Goal: Information Seeking & Learning: Learn about a topic

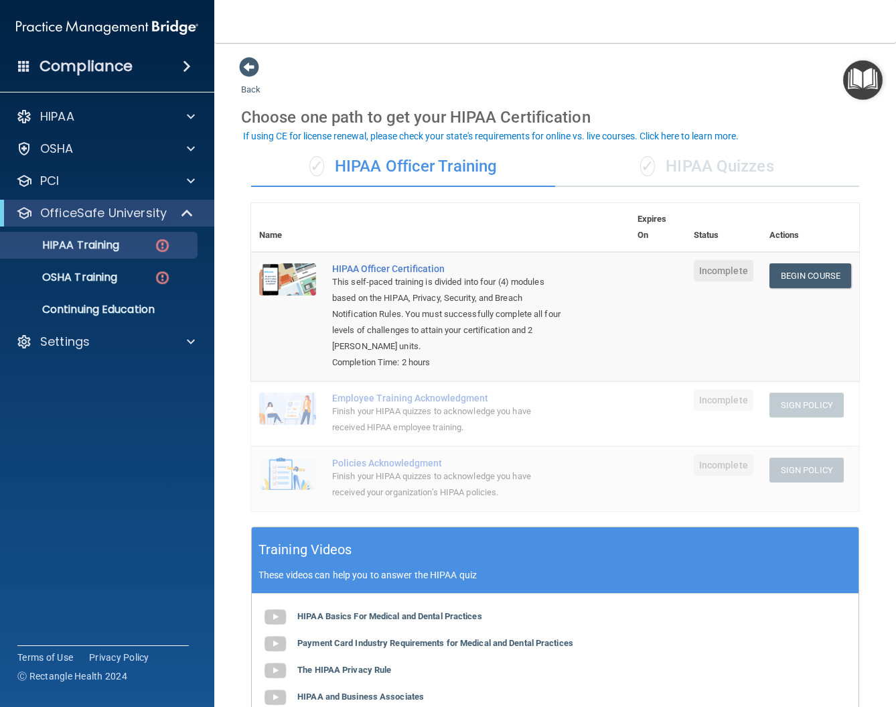
click at [470, 172] on div "✓ HIPAA Officer Training" at bounding box center [403, 167] width 304 height 40
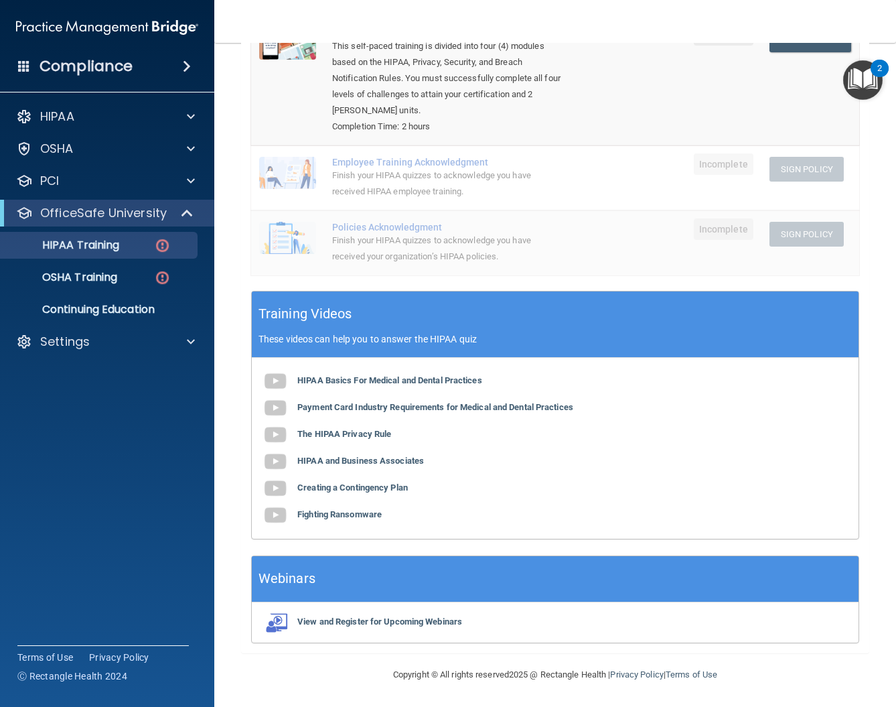
scroll to position [91, 0]
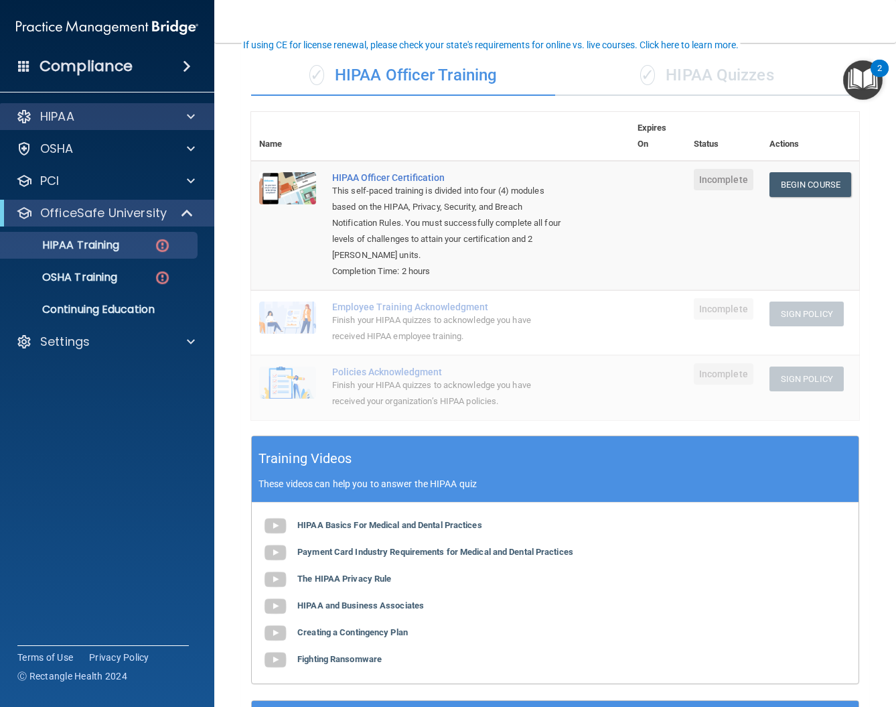
click at [86, 108] on div "HIPAA" at bounding box center [107, 116] width 215 height 27
click at [89, 115] on div "HIPAA" at bounding box center [89, 117] width 166 height 16
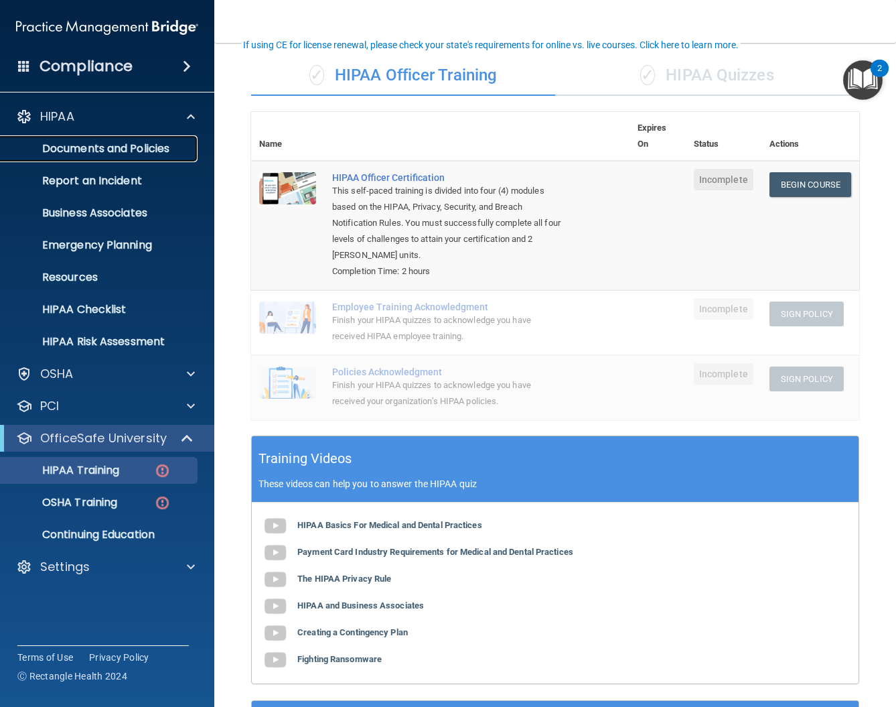
click at [92, 157] on link "Documents and Policies" at bounding box center [92, 148] width 211 height 27
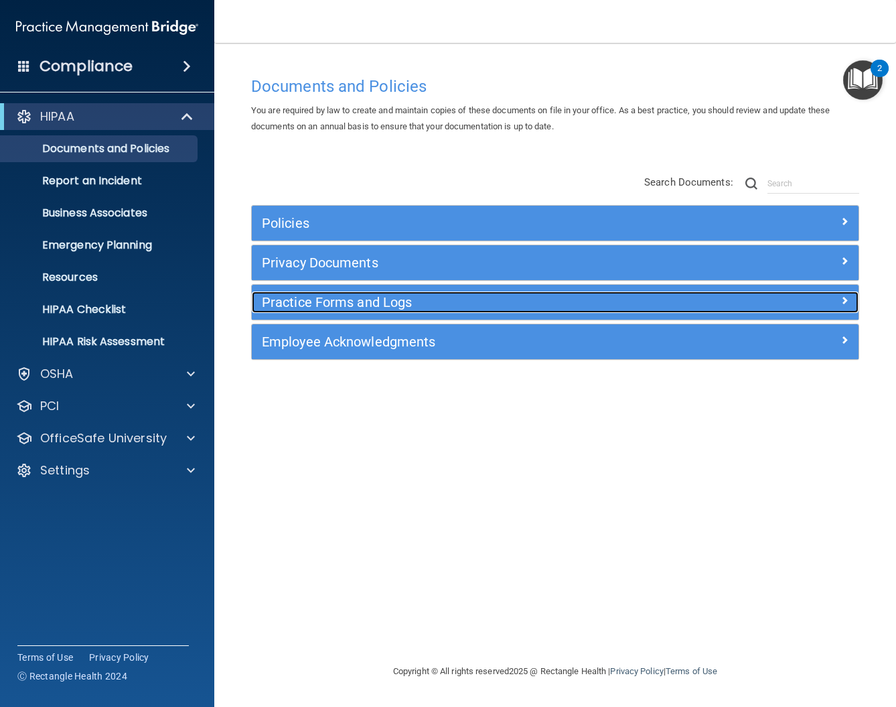
click at [344, 298] on h5 "Practice Forms and Logs" at bounding box center [479, 302] width 435 height 15
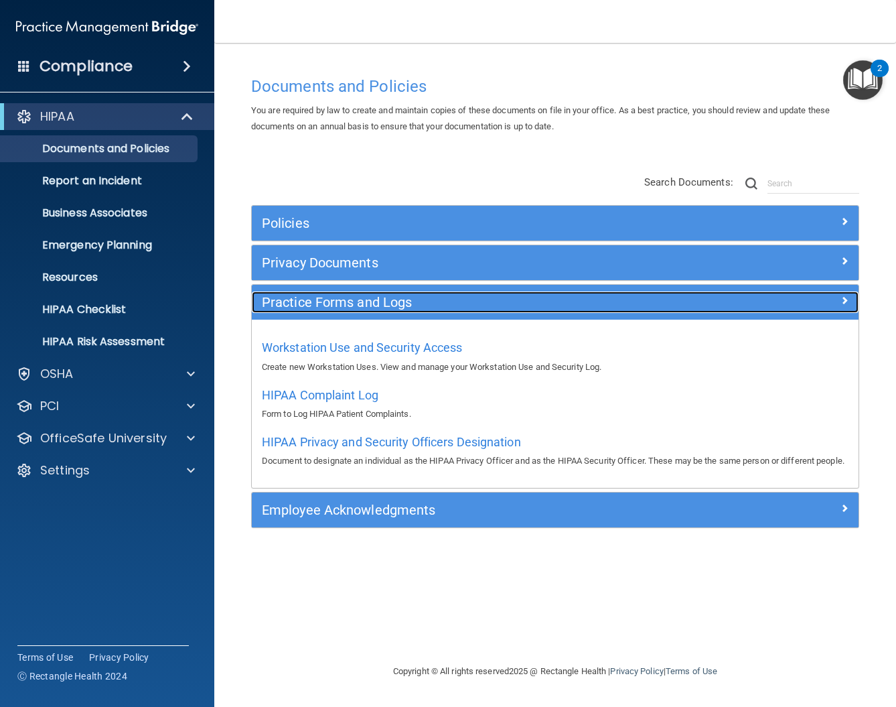
click at [344, 296] on h5 "Practice Forms and Logs" at bounding box center [479, 302] width 435 height 15
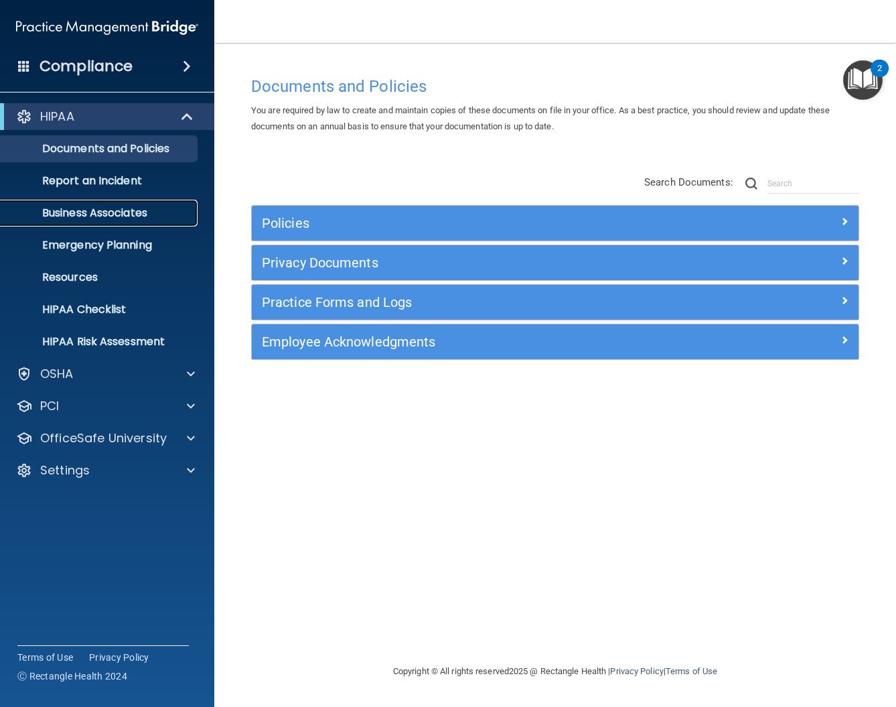
click at [105, 208] on p "Business Associates" at bounding box center [100, 212] width 183 height 13
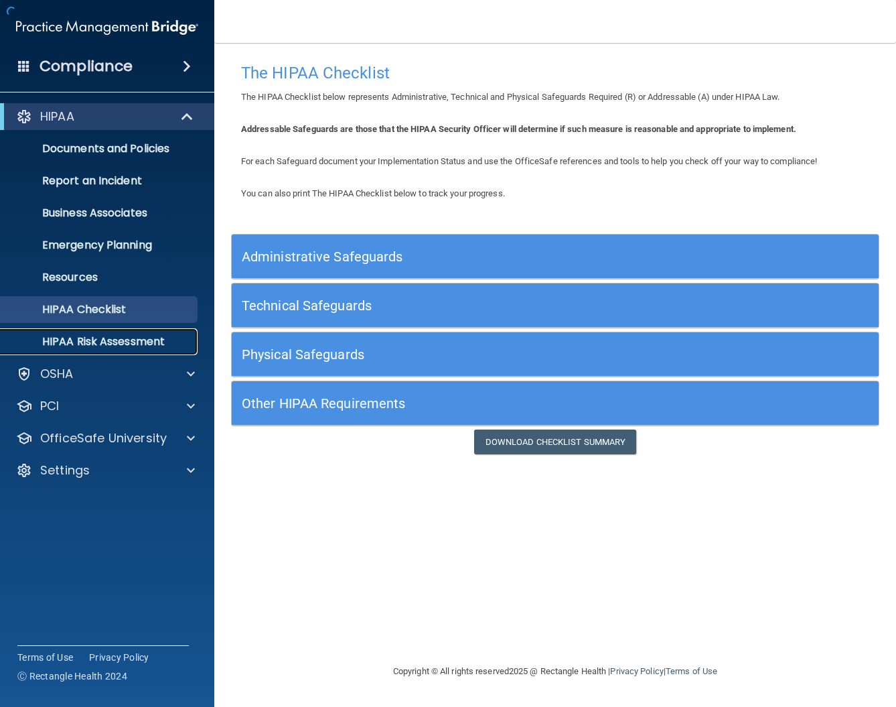
click at [140, 341] on p "HIPAA Risk Assessment" at bounding box center [100, 341] width 183 height 13
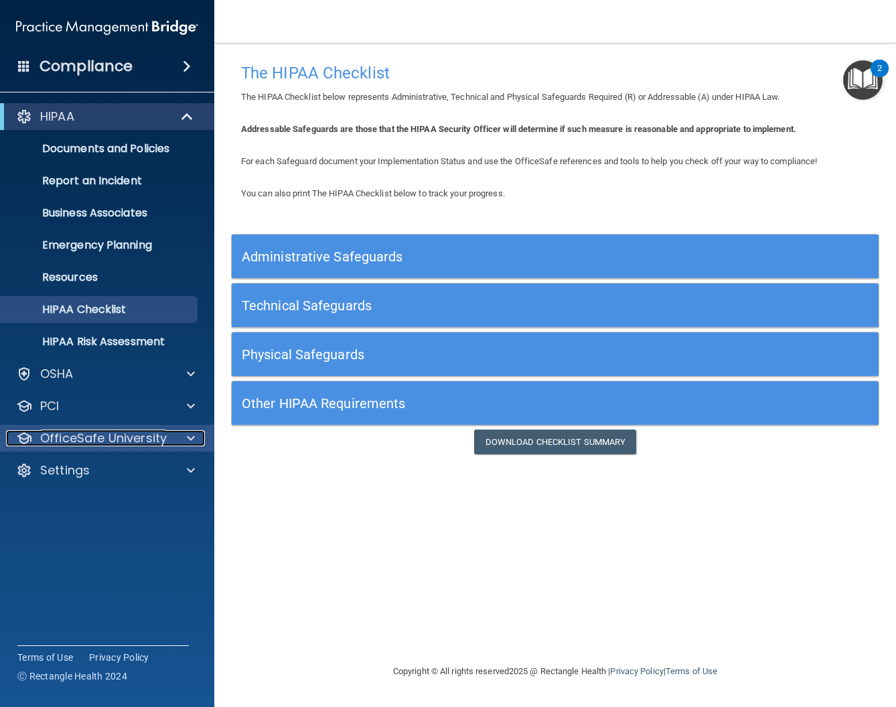
click at [117, 430] on p "OfficeSafe University" at bounding box center [103, 438] width 127 height 16
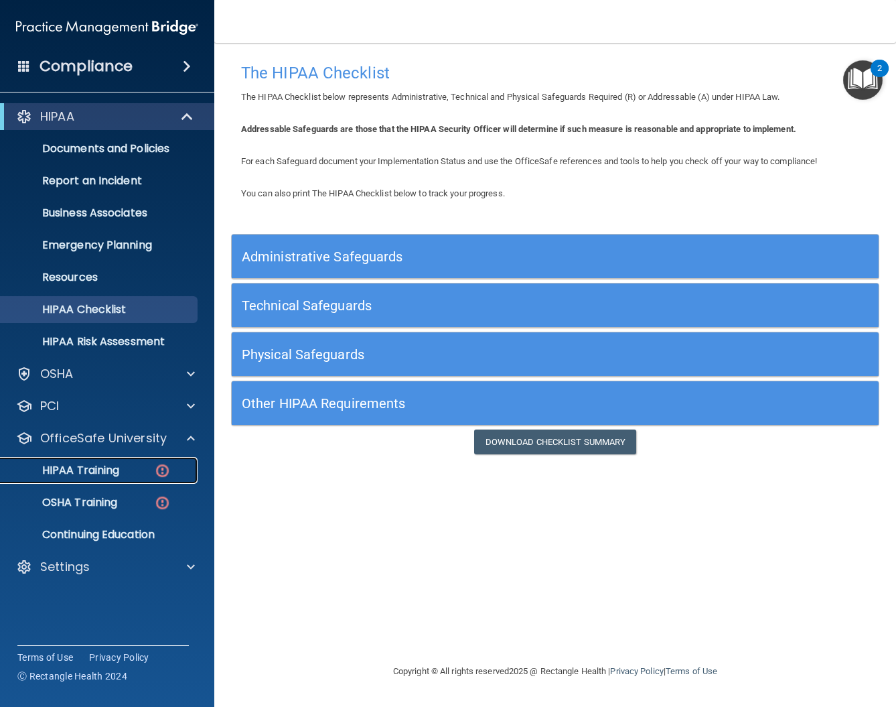
click at [105, 466] on p "HIPAA Training" at bounding box center [64, 470] width 111 height 13
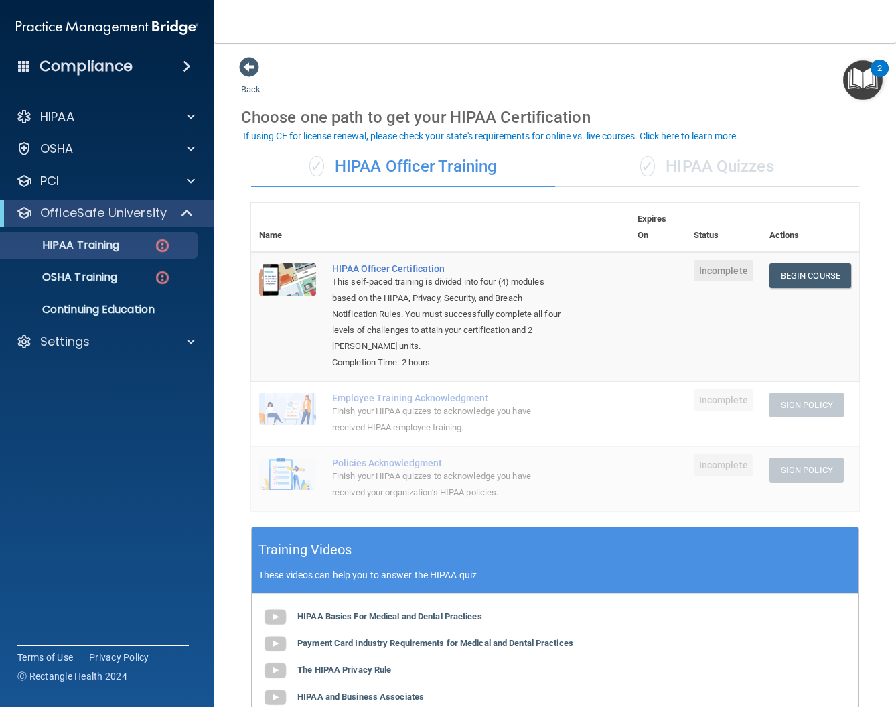
click at [694, 151] on div "✓ HIPAA Quizzes" at bounding box center [707, 167] width 304 height 40
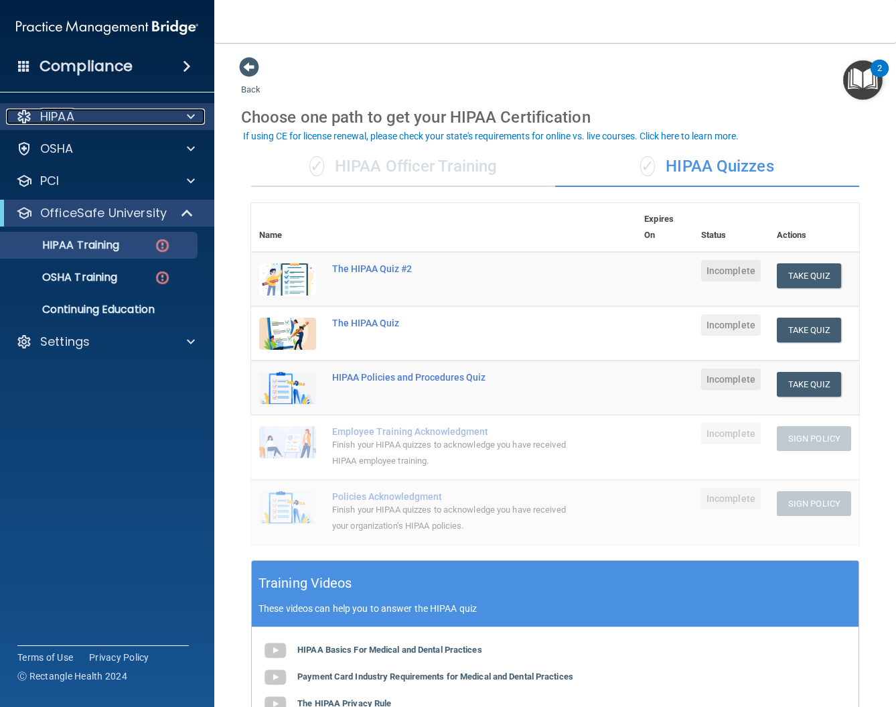
click at [146, 121] on div "HIPAA" at bounding box center [89, 117] width 166 height 16
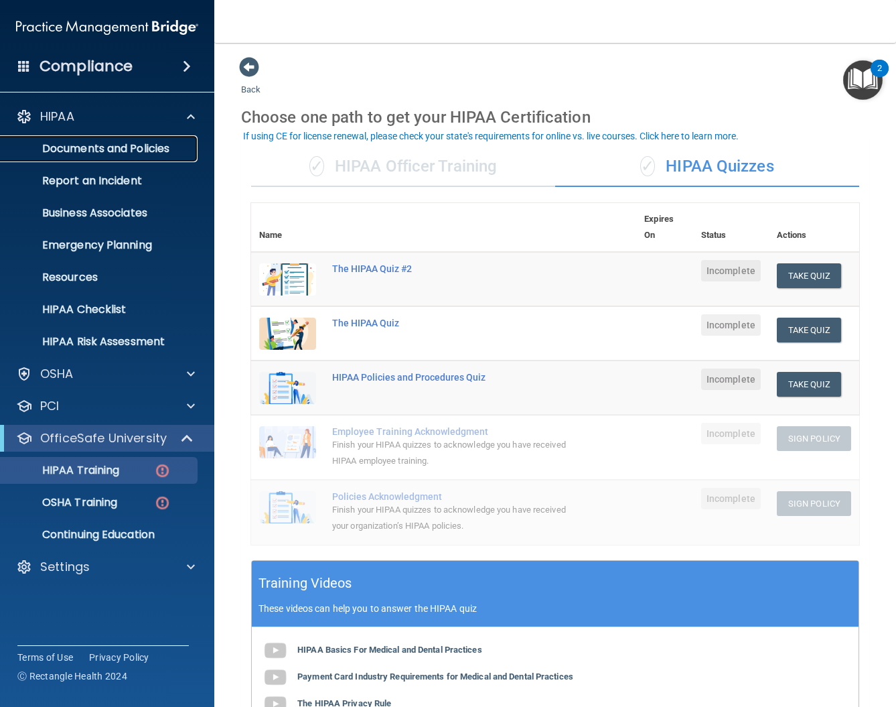
click at [146, 143] on p "Documents and Policies" at bounding box center [100, 148] width 183 height 13
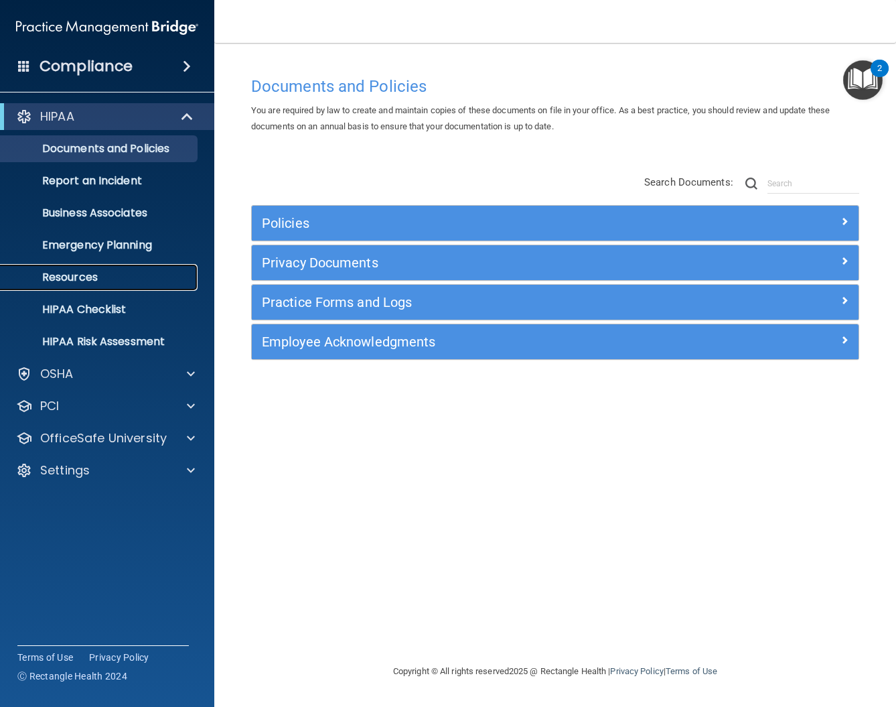
click at [76, 284] on p "Resources" at bounding box center [100, 277] width 183 height 13
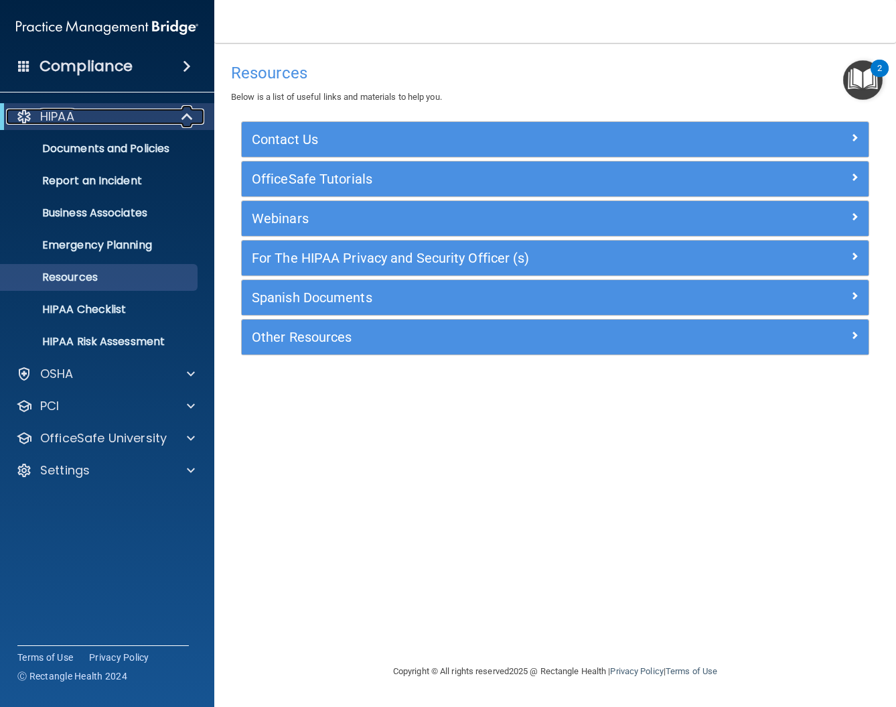
click at [93, 113] on div "HIPAA" at bounding box center [88, 117] width 165 height 16
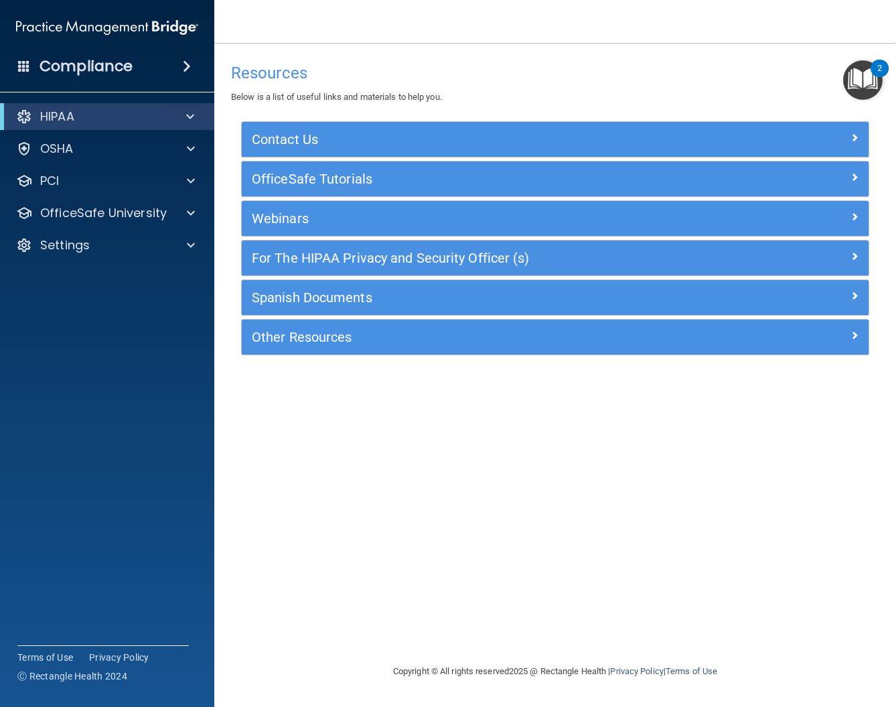
click at [111, 77] on div "Compliance" at bounding box center [107, 66] width 214 height 29
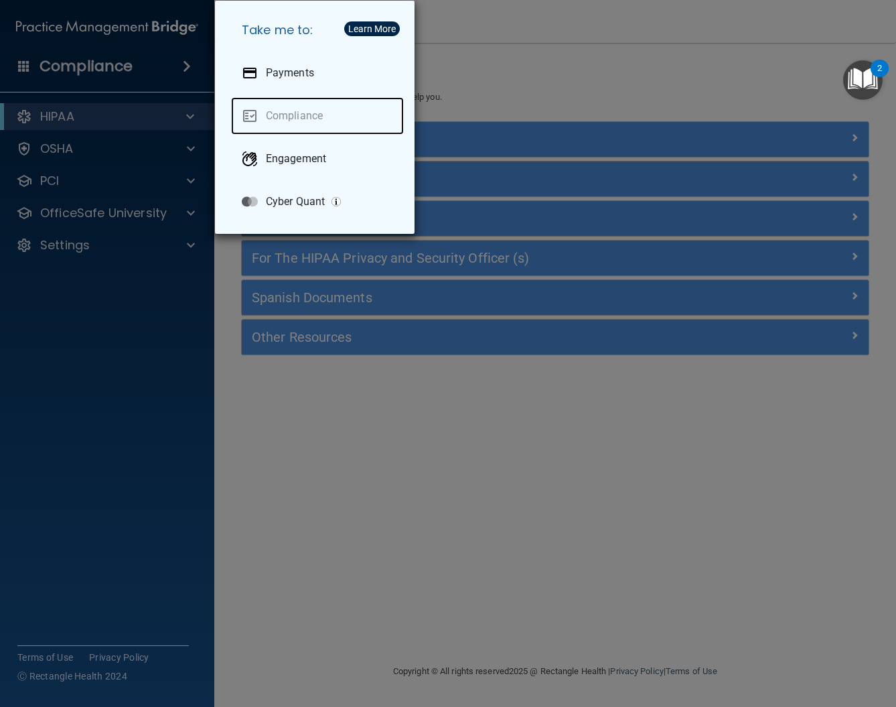
click at [285, 117] on link "Compliance" at bounding box center [317, 116] width 173 height 38
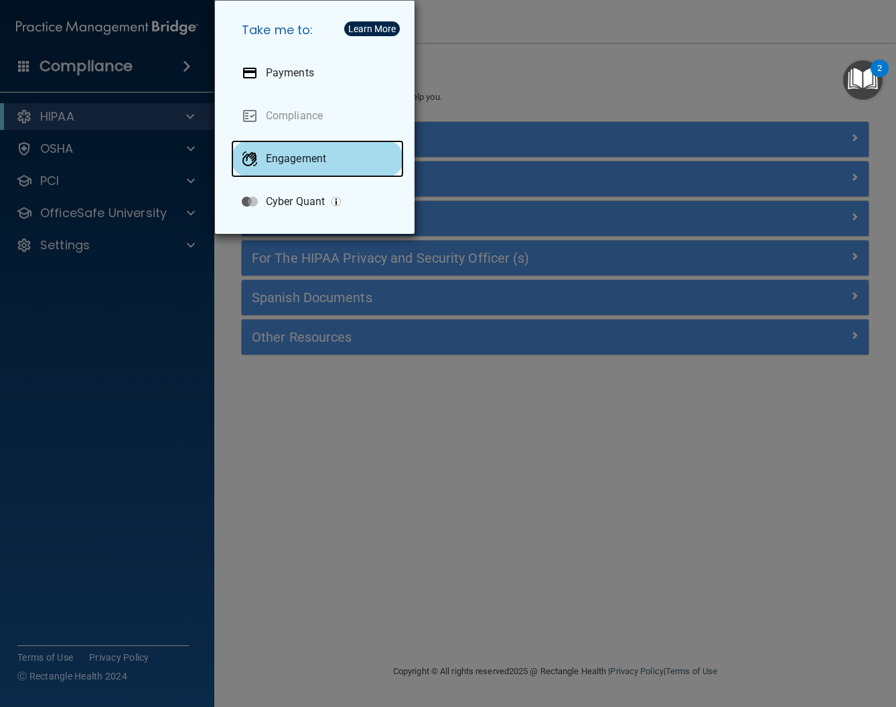
click at [301, 173] on div "Engagement" at bounding box center [317, 159] width 173 height 38
click at [518, 92] on div "Take me to: Payments Compliance Engagement Cyber Quant" at bounding box center [448, 353] width 896 height 707
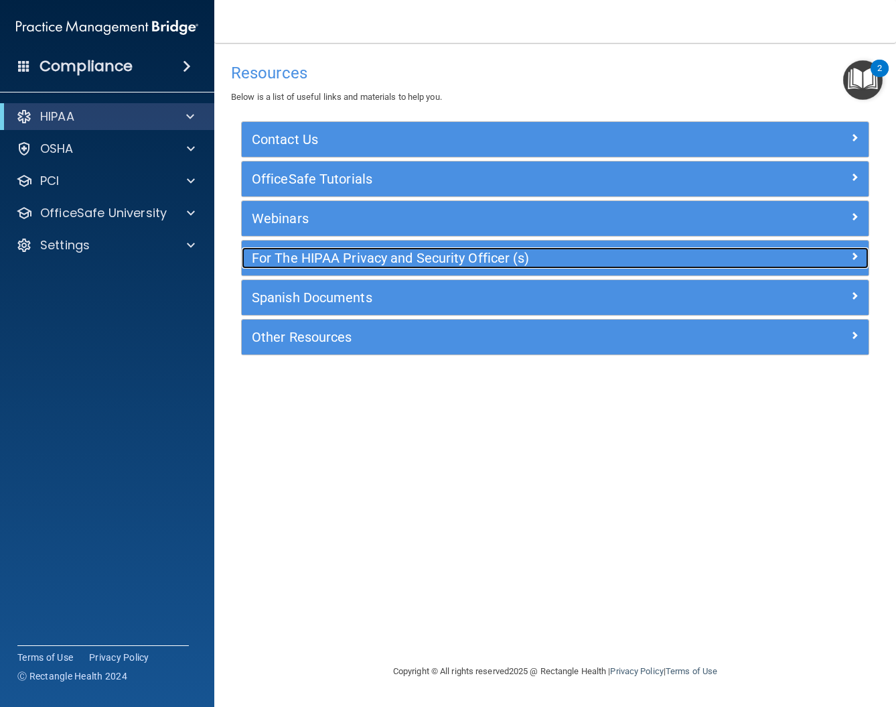
click at [309, 261] on h5 "For The HIPAA Privacy and Security Officer (s)" at bounding box center [477, 258] width 450 height 15
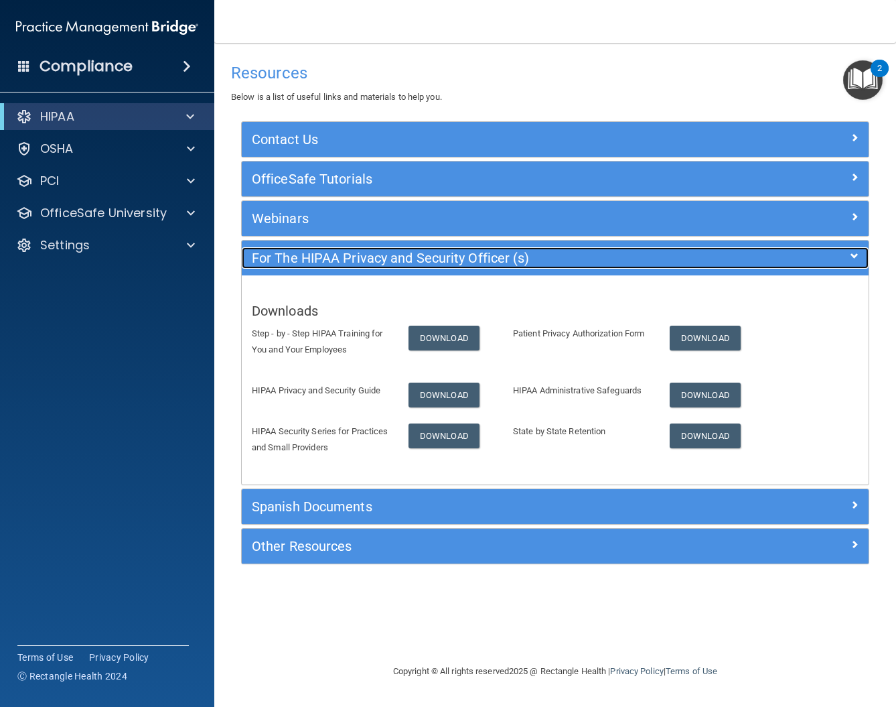
click at [362, 254] on h5 "For The HIPAA Privacy and Security Officer (s)" at bounding box center [477, 258] width 450 height 15
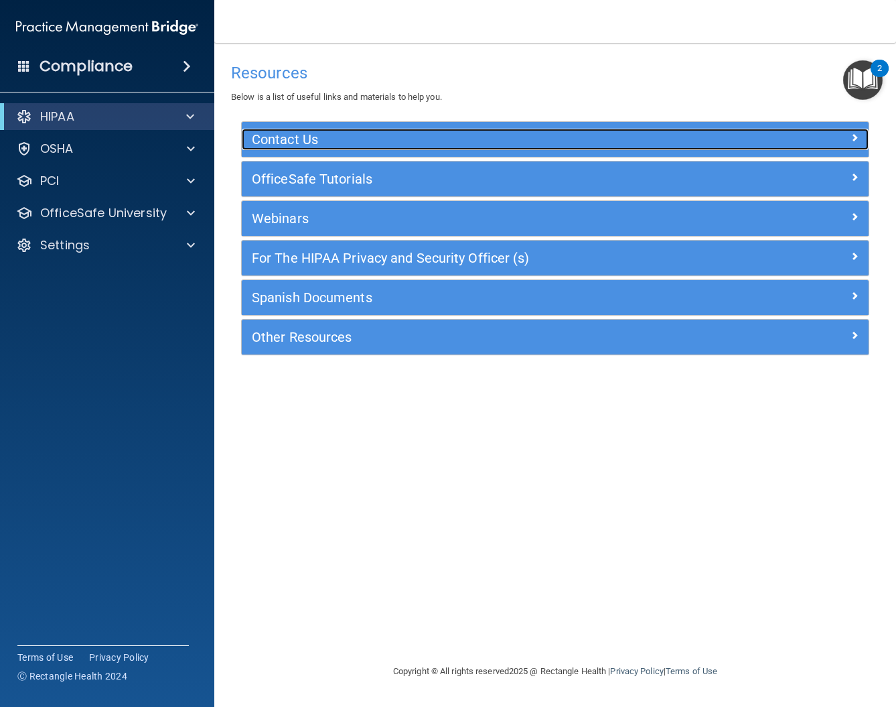
click at [322, 146] on h5 "Contact Us" at bounding box center [477, 139] width 450 height 15
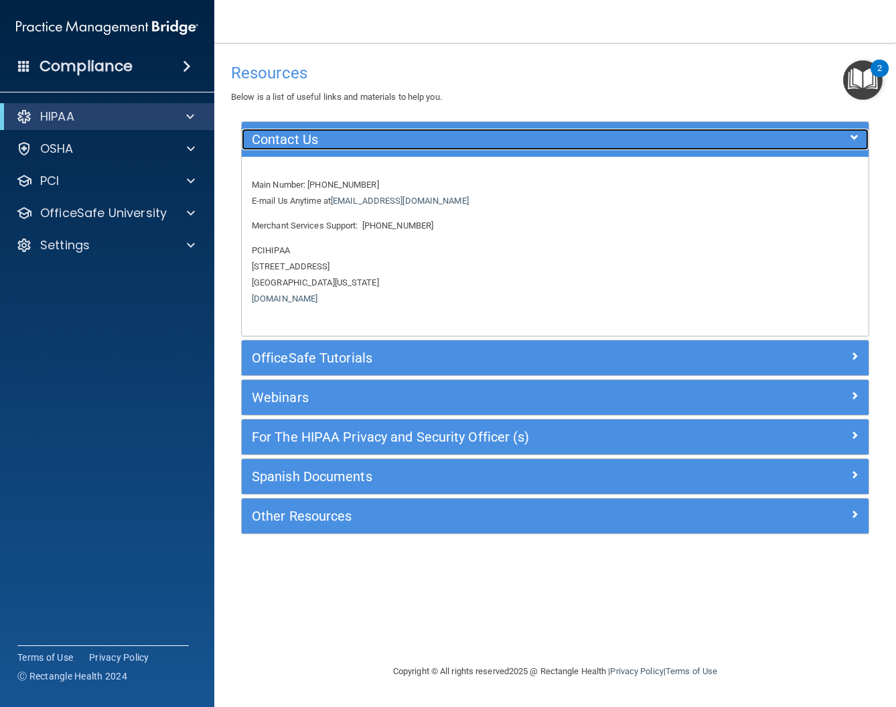
click at [322, 146] on h5 "Contact Us" at bounding box center [477, 139] width 450 height 15
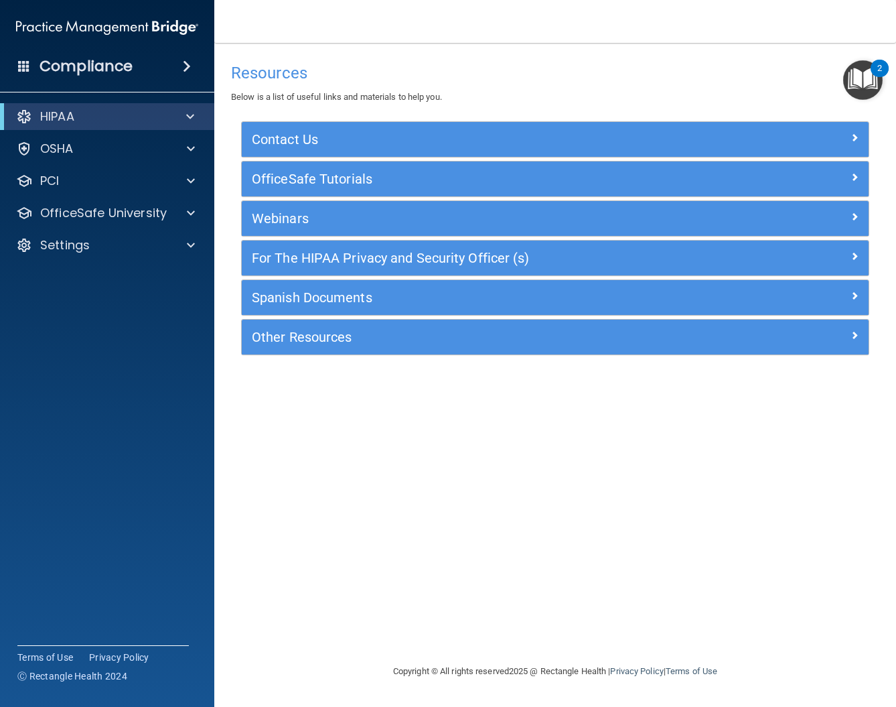
click at [846, 83] on img "Open Resource Center, 2 new notifications" at bounding box center [863, 80] width 40 height 40
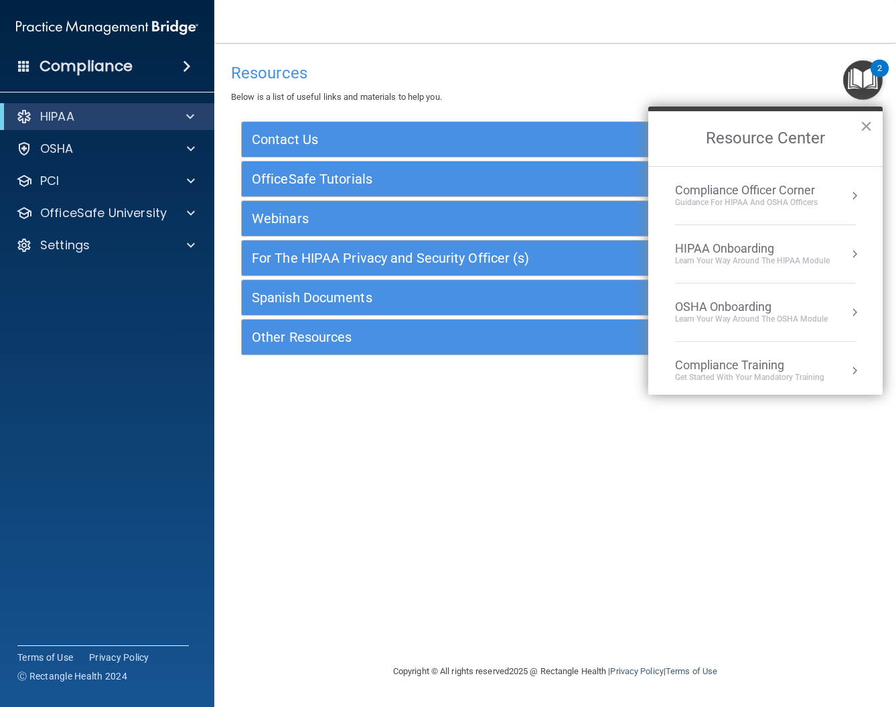
click at [774, 186] on div "Compliance Officer Corner" at bounding box center [746, 190] width 143 height 15
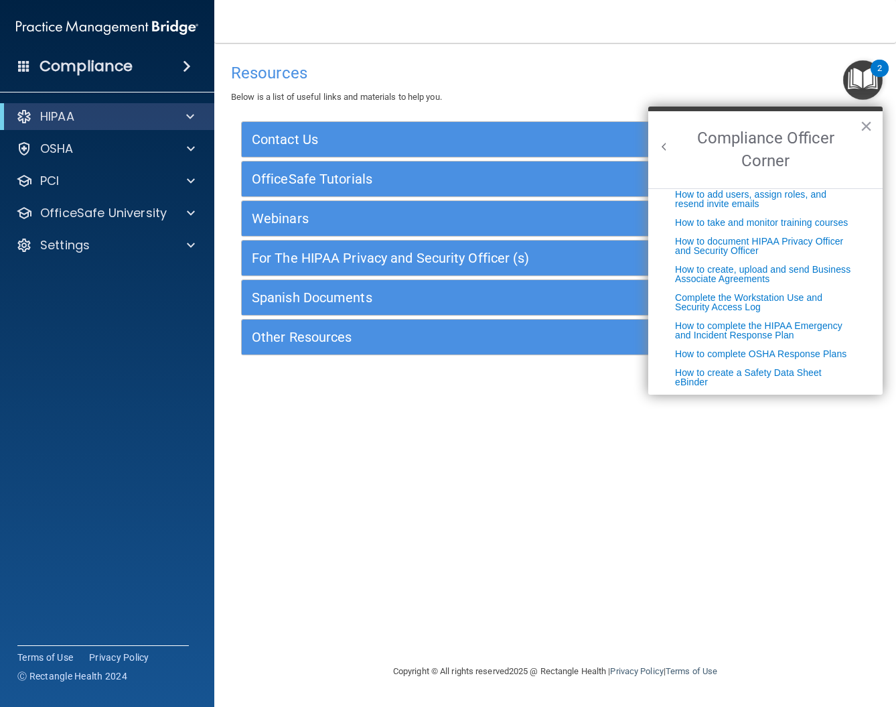
scroll to position [283, 0]
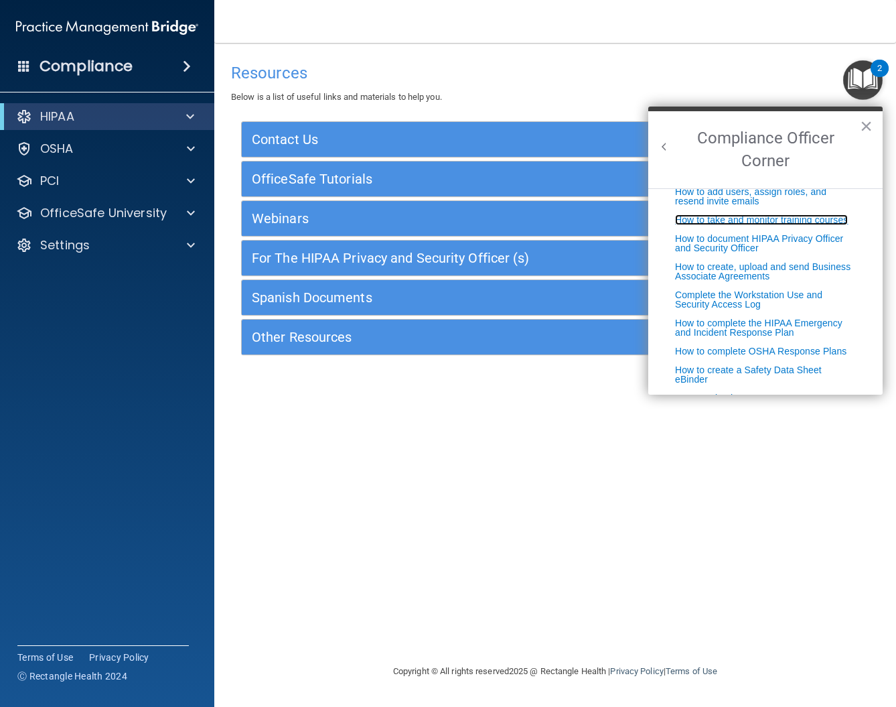
click at [696, 225] on link "How to take and monitor training courses" at bounding box center [761, 219] width 173 height 11
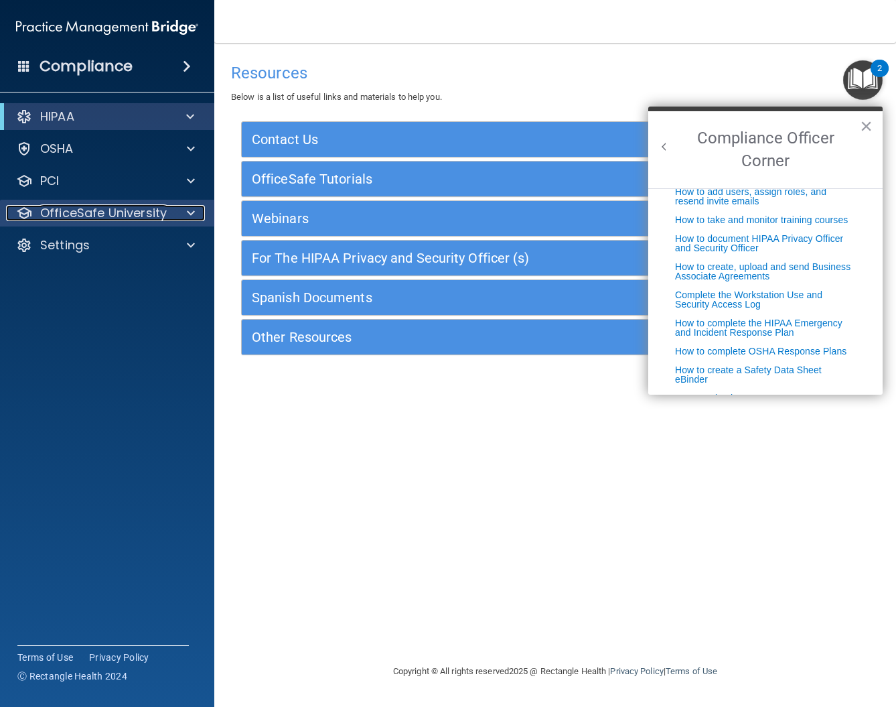
click at [138, 215] on p "OfficeSafe University" at bounding box center [103, 213] width 127 height 16
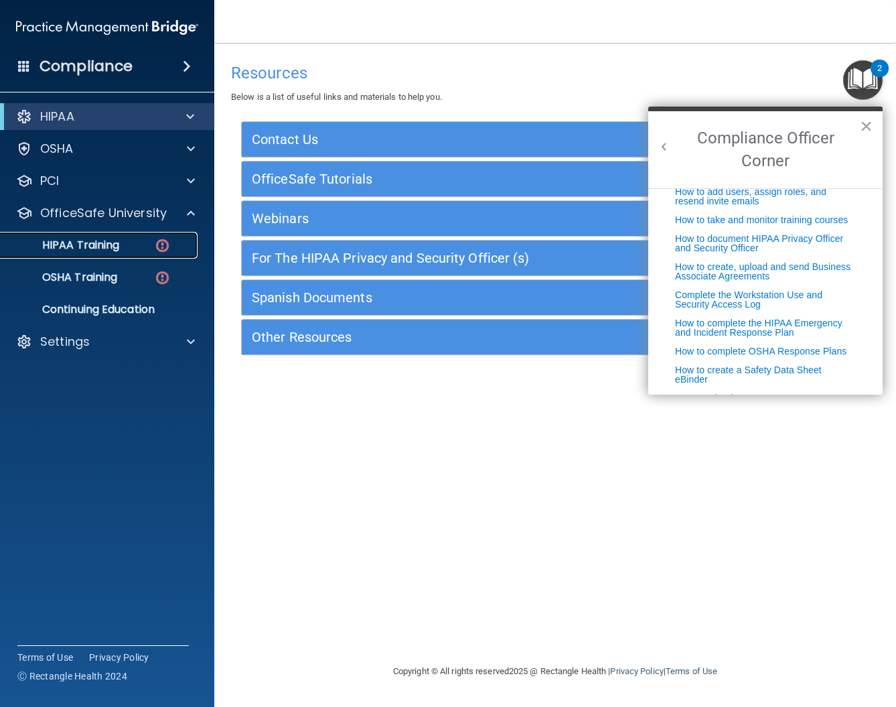
click at [147, 238] on link "HIPAA Training" at bounding box center [92, 245] width 211 height 27
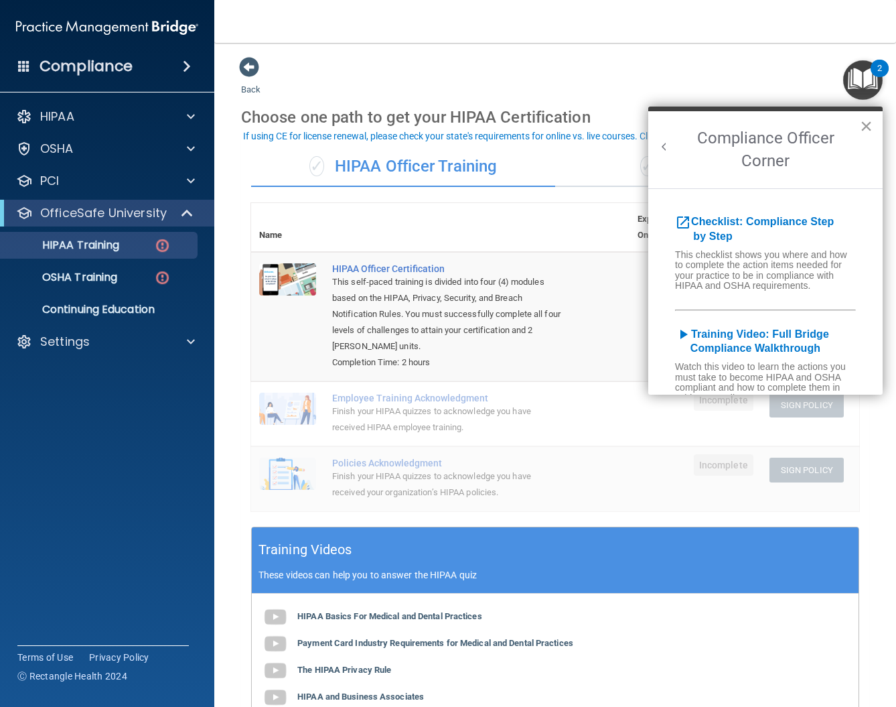
click at [869, 125] on button "×" at bounding box center [866, 125] width 13 height 21
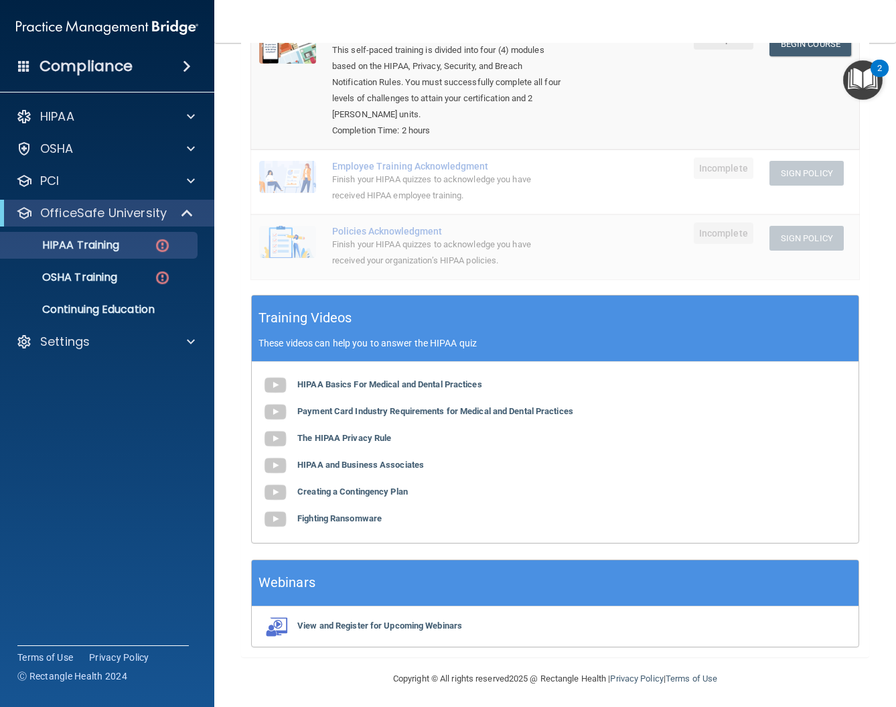
scroll to position [236, 0]
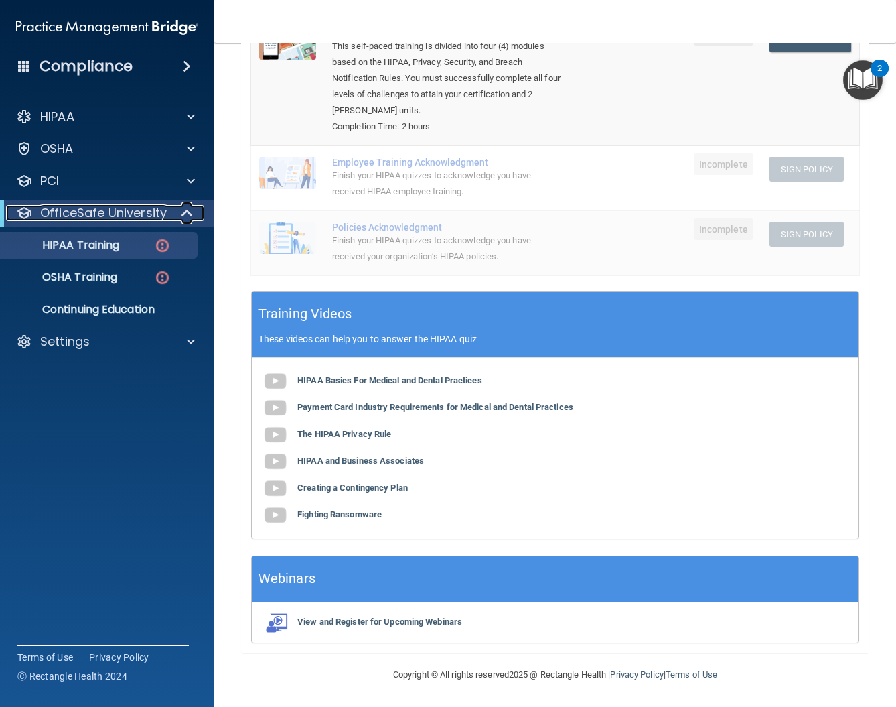
click at [88, 215] on p "OfficeSafe University" at bounding box center [103, 213] width 127 height 16
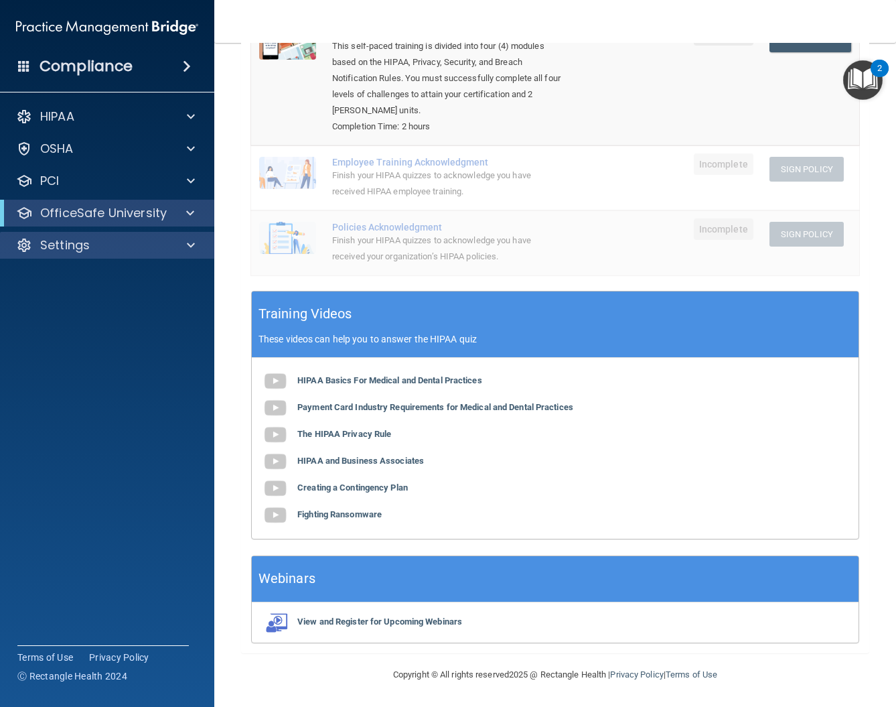
click at [147, 253] on div "Settings" at bounding box center [107, 245] width 215 height 27
click at [188, 249] on span at bounding box center [191, 245] width 8 height 16
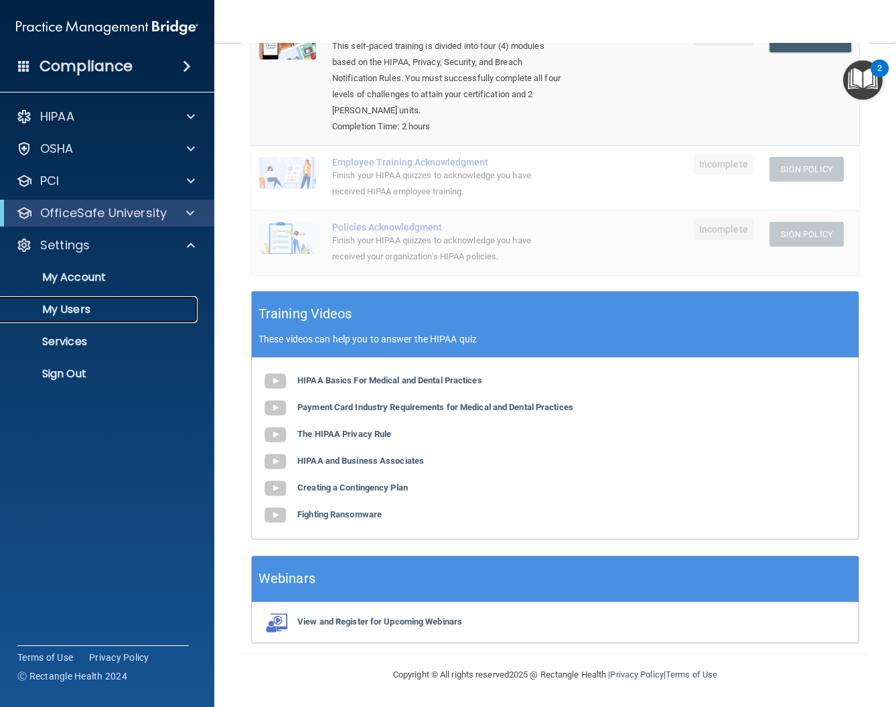
click at [124, 309] on p "My Users" at bounding box center [100, 309] width 183 height 13
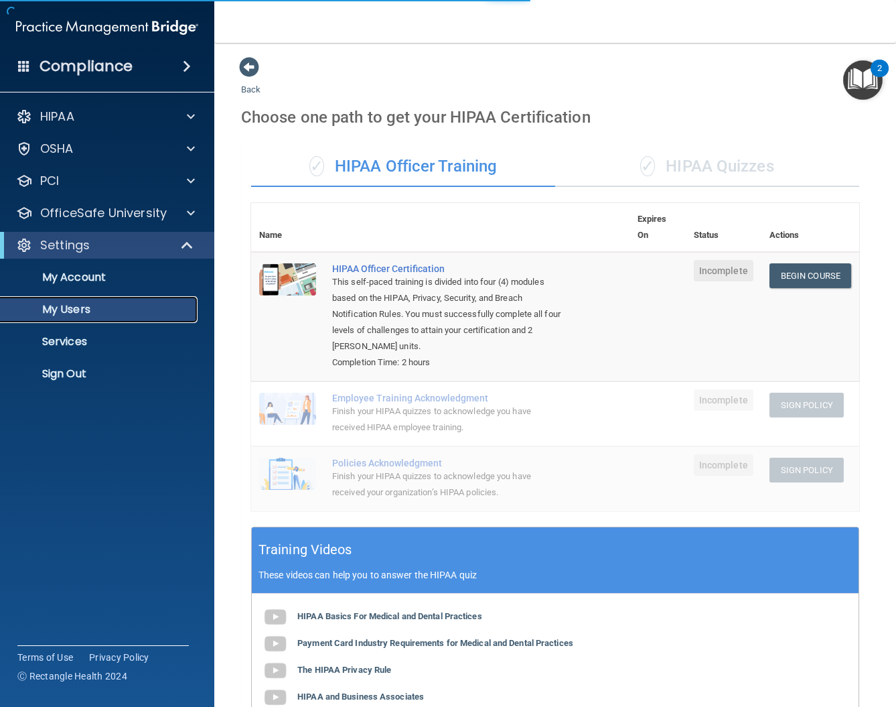
select select "20"
